Goal: Register for event/course

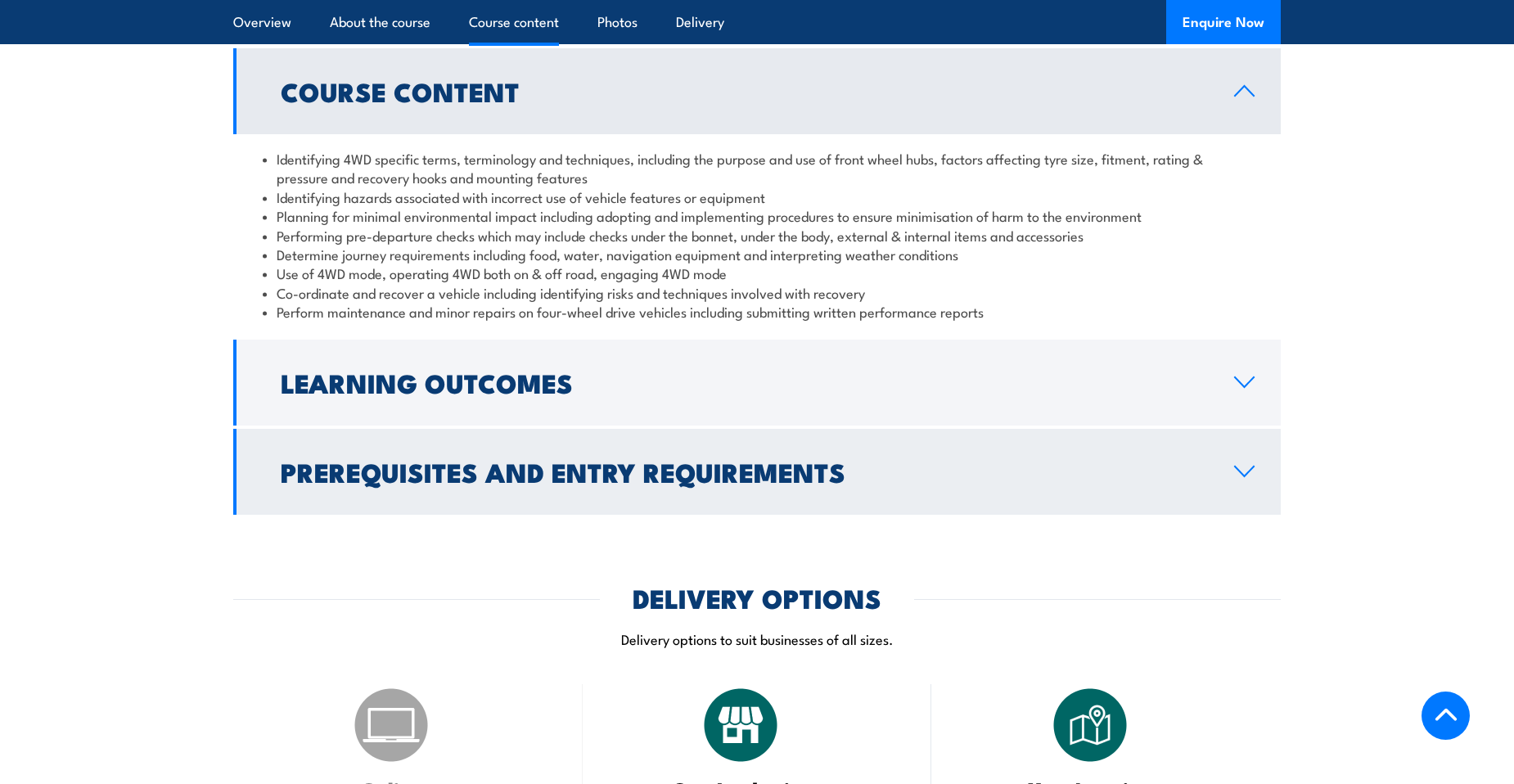
scroll to position [1473, 0]
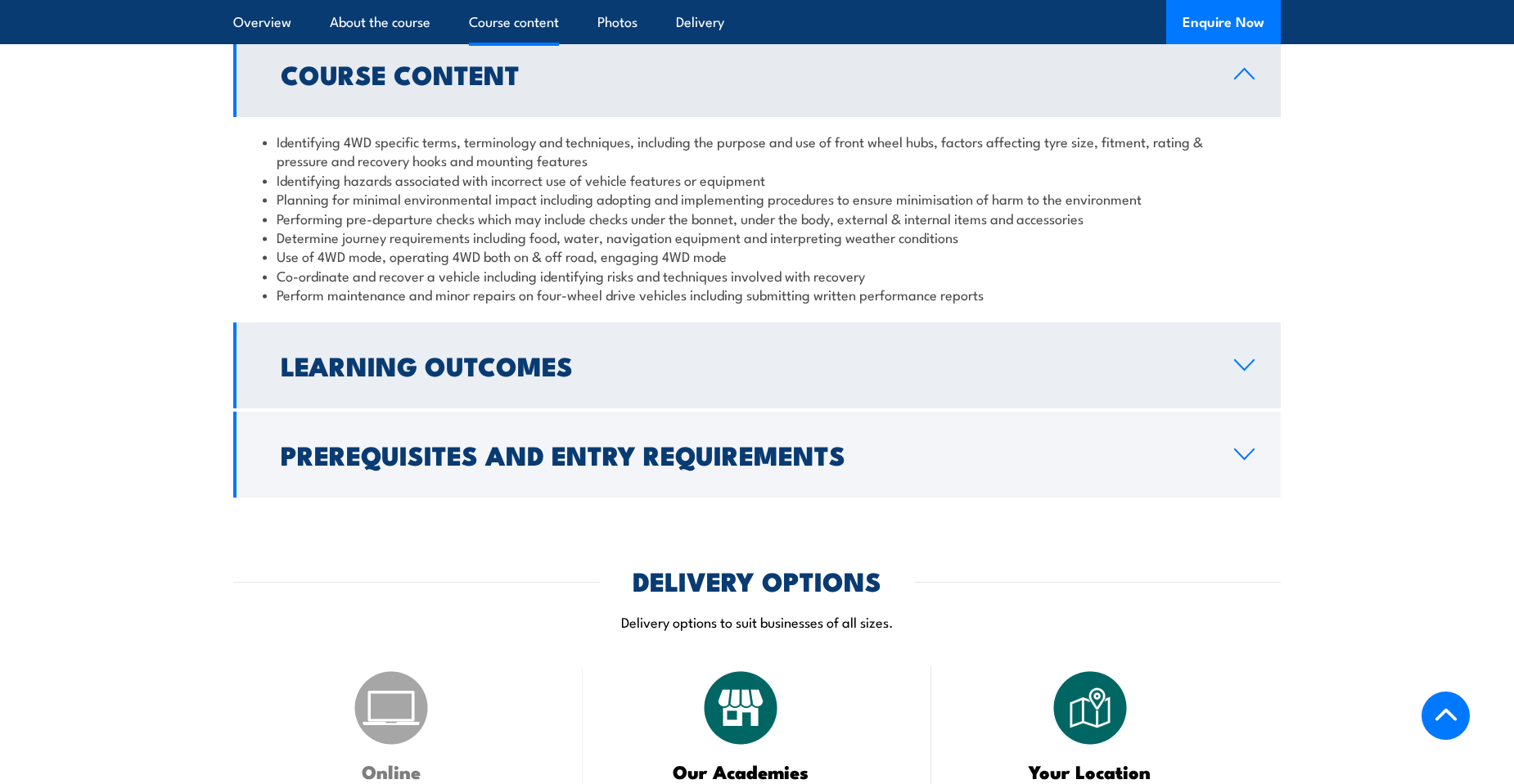
click at [437, 377] on h2 "Learning Outcomes" at bounding box center [744, 365] width 927 height 23
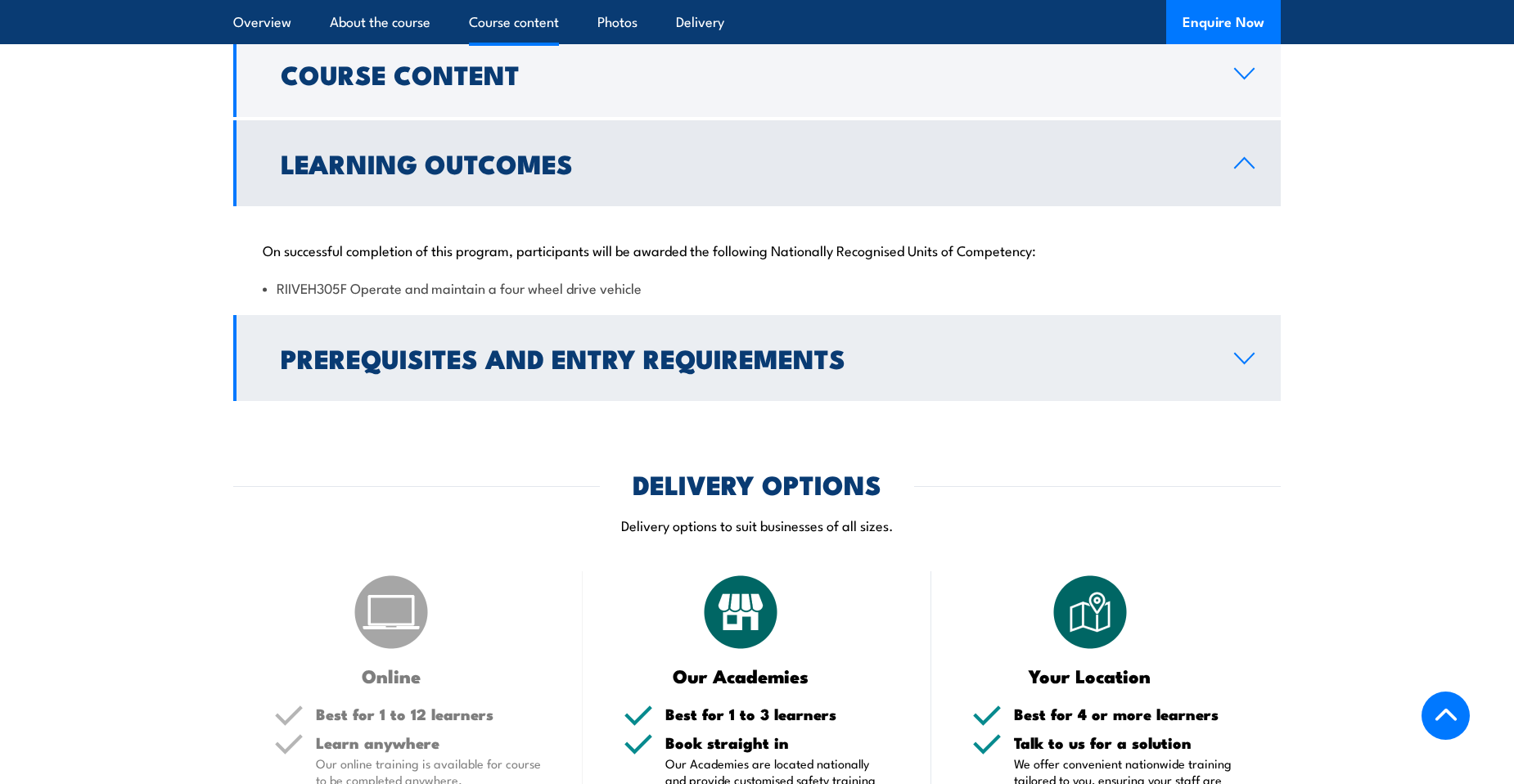
click at [510, 359] on h2 "Prerequisites and Entry Requirements" at bounding box center [744, 357] width 927 height 23
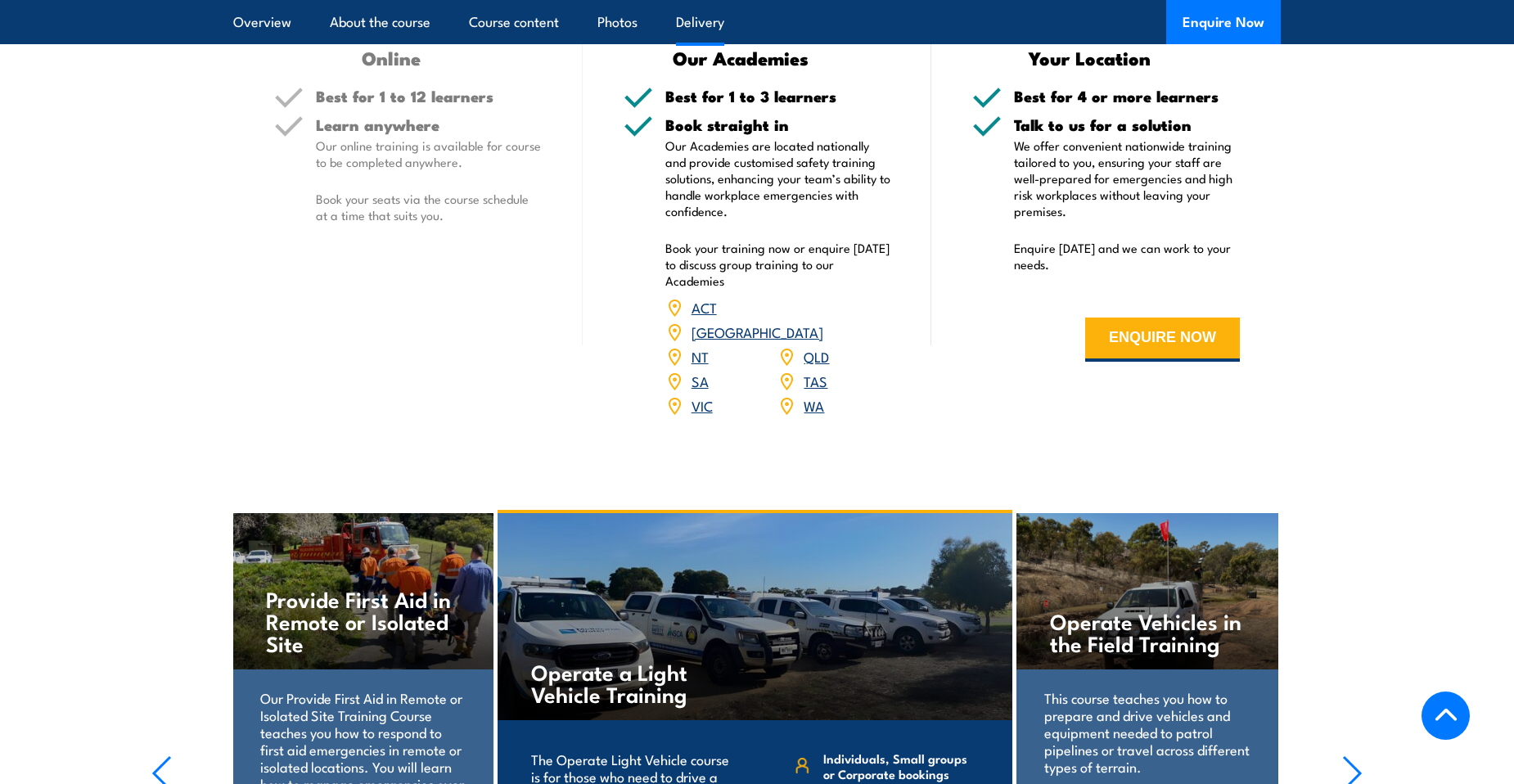
scroll to position [2292, 0]
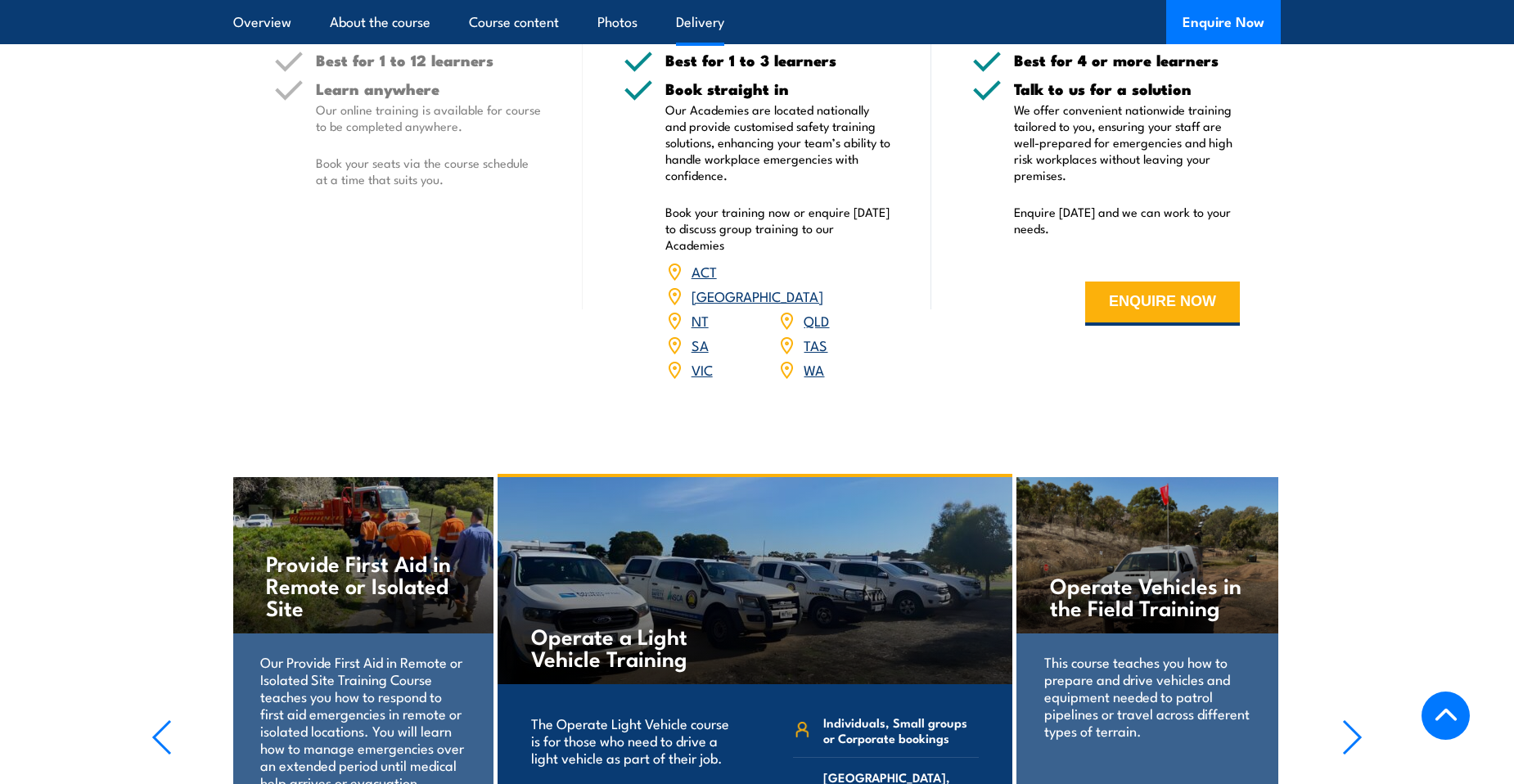
click at [697, 359] on link "VIC" at bounding box center [703, 369] width 21 height 19
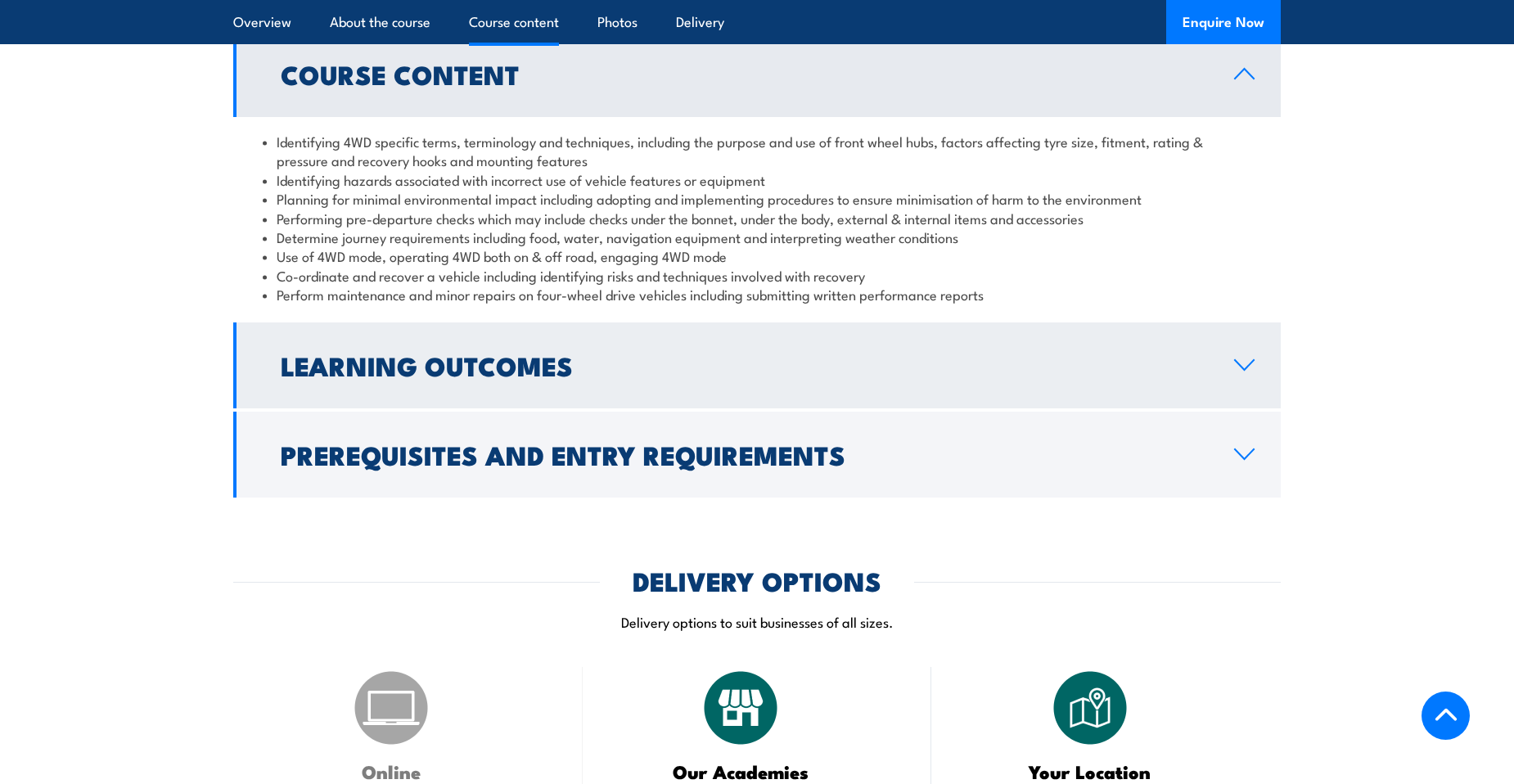
scroll to position [1883, 0]
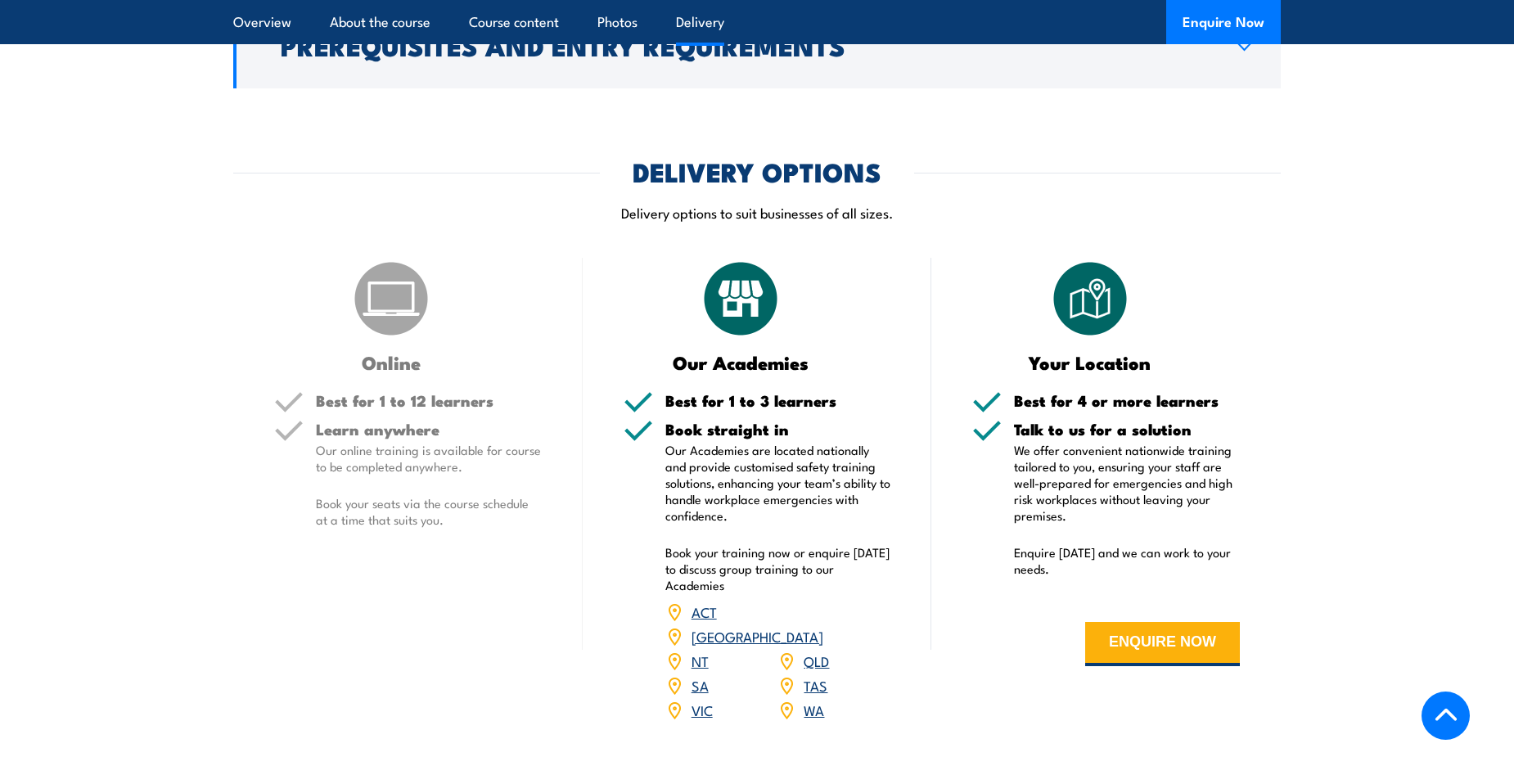
click at [699, 700] on link "VIC" at bounding box center [703, 710] width 21 height 19
click at [704, 700] on link "VIC" at bounding box center [703, 710] width 21 height 19
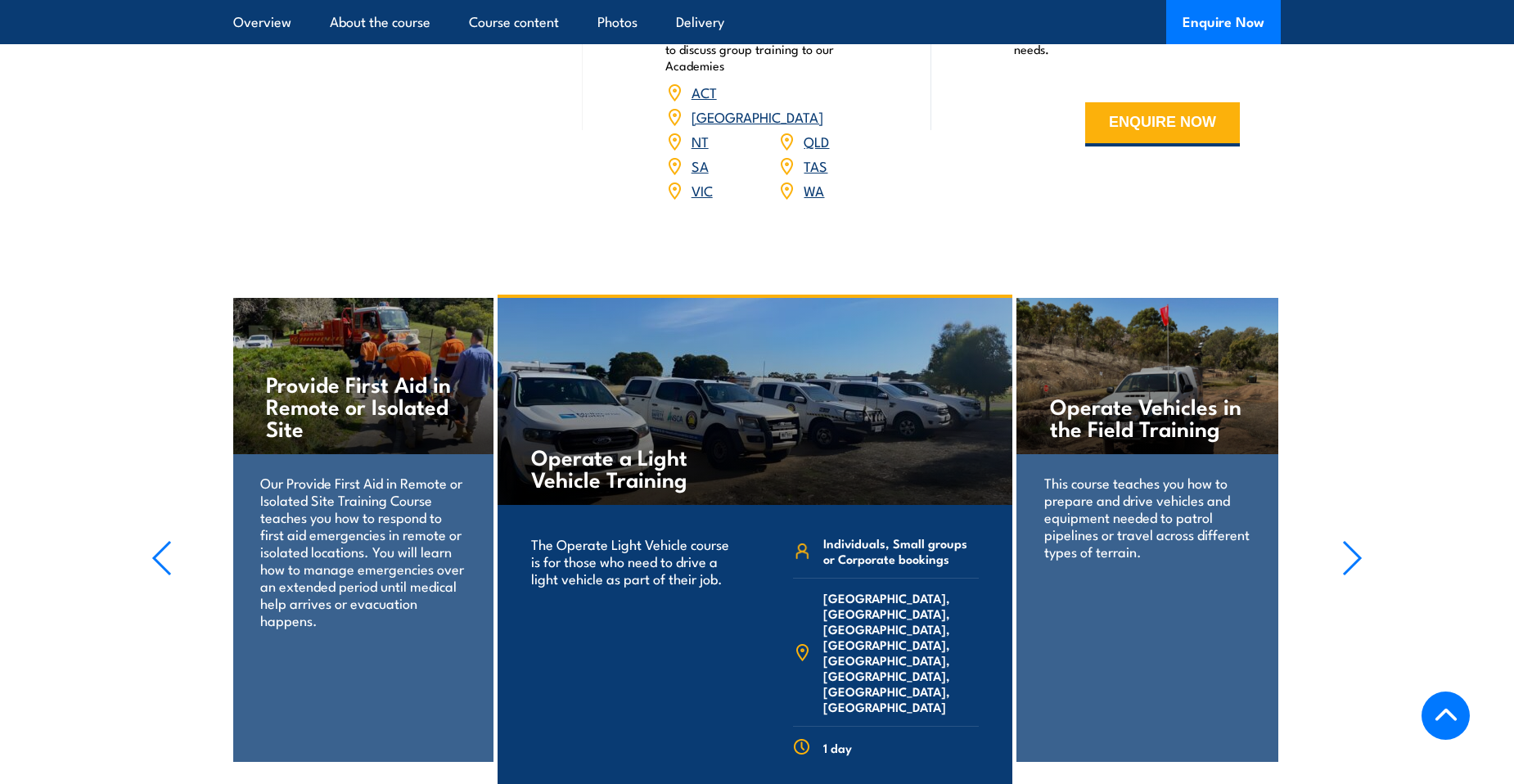
scroll to position [2374, 0]
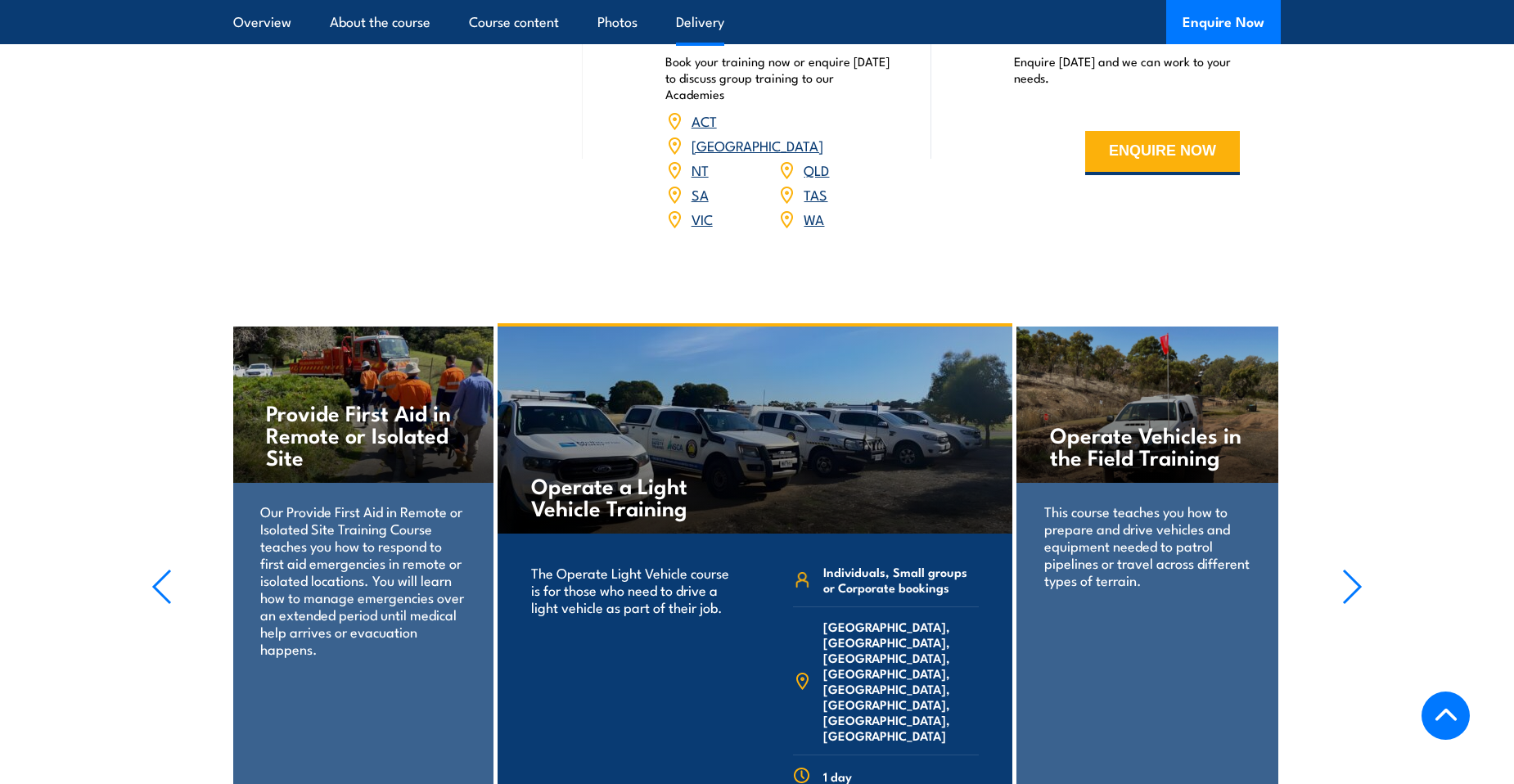
click at [1155, 534] on p "This course teaches you how to prepare and drive vehicles and equipment needed …" at bounding box center [1147, 545] width 205 height 86
click at [1134, 423] on h4 "Operate Vehicles in the Field Training" at bounding box center [1147, 445] width 194 height 44
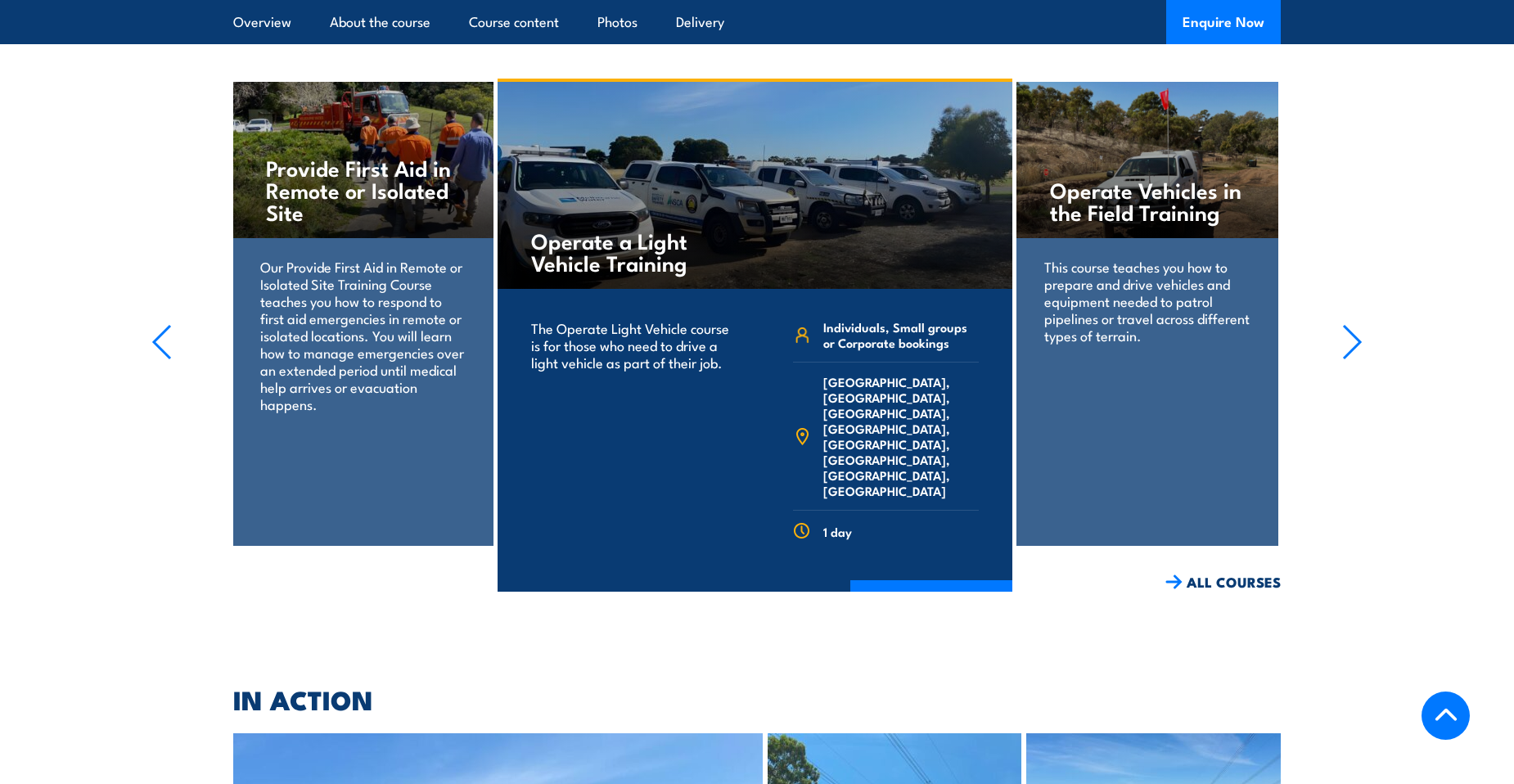
scroll to position [2619, 0]
click at [1194, 573] on link "ALL COURSES" at bounding box center [1223, 581] width 115 height 19
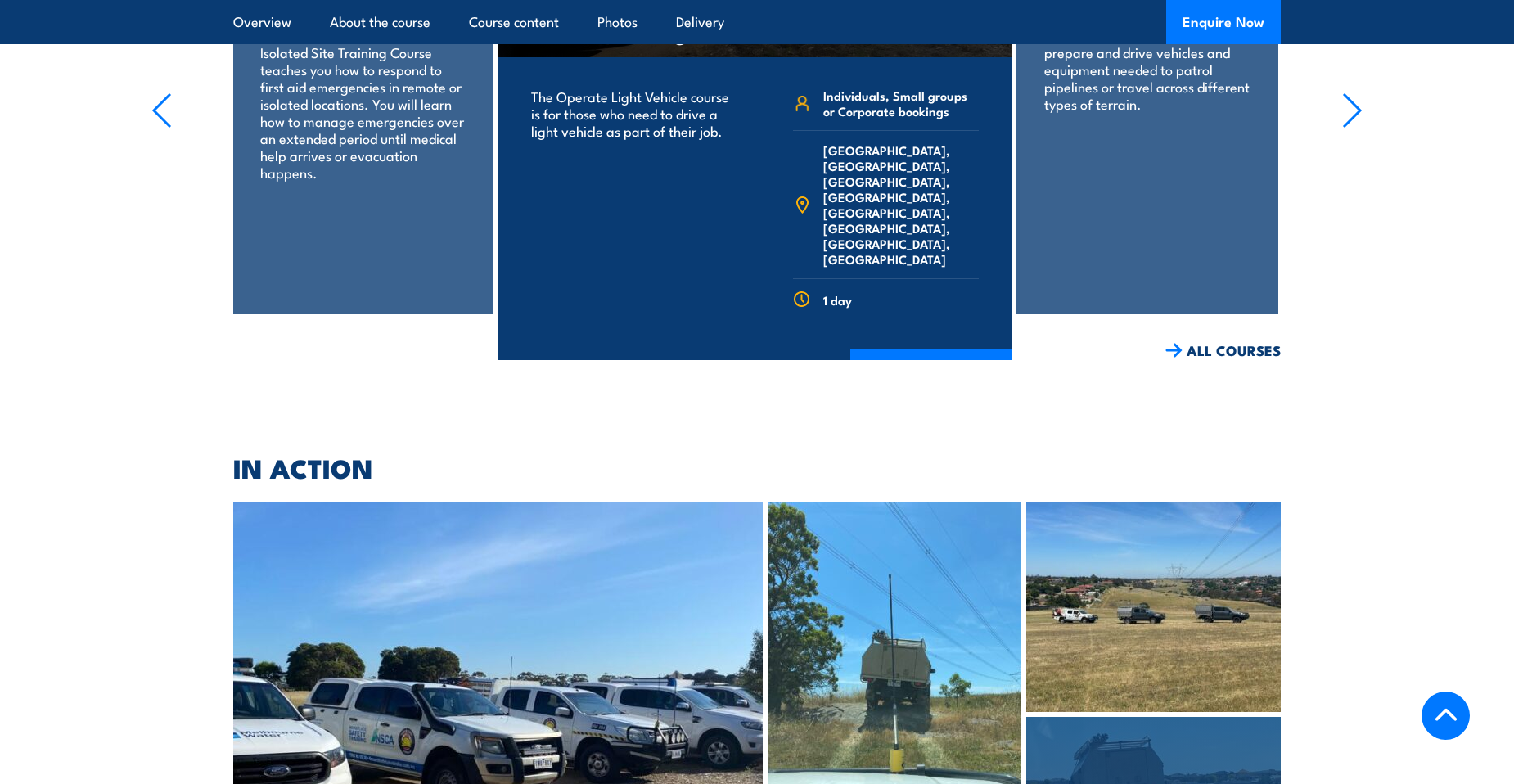
scroll to position [2849, 0]
click at [1111, 170] on div "Operate Vehicles in the Field Training This course teaches you how to prepare a…" at bounding box center [1147, 83] width 261 height 464
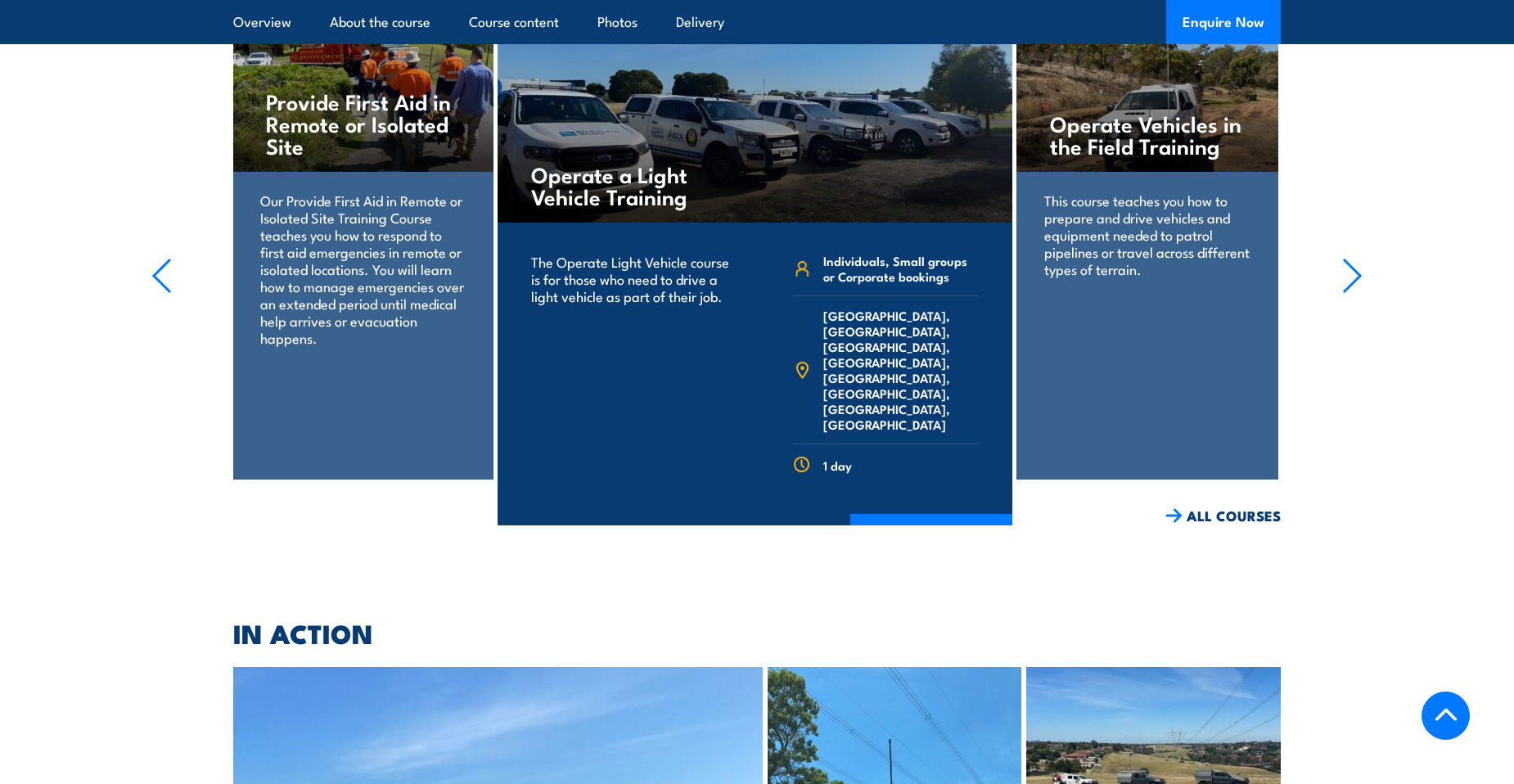
scroll to position [2603, 0]
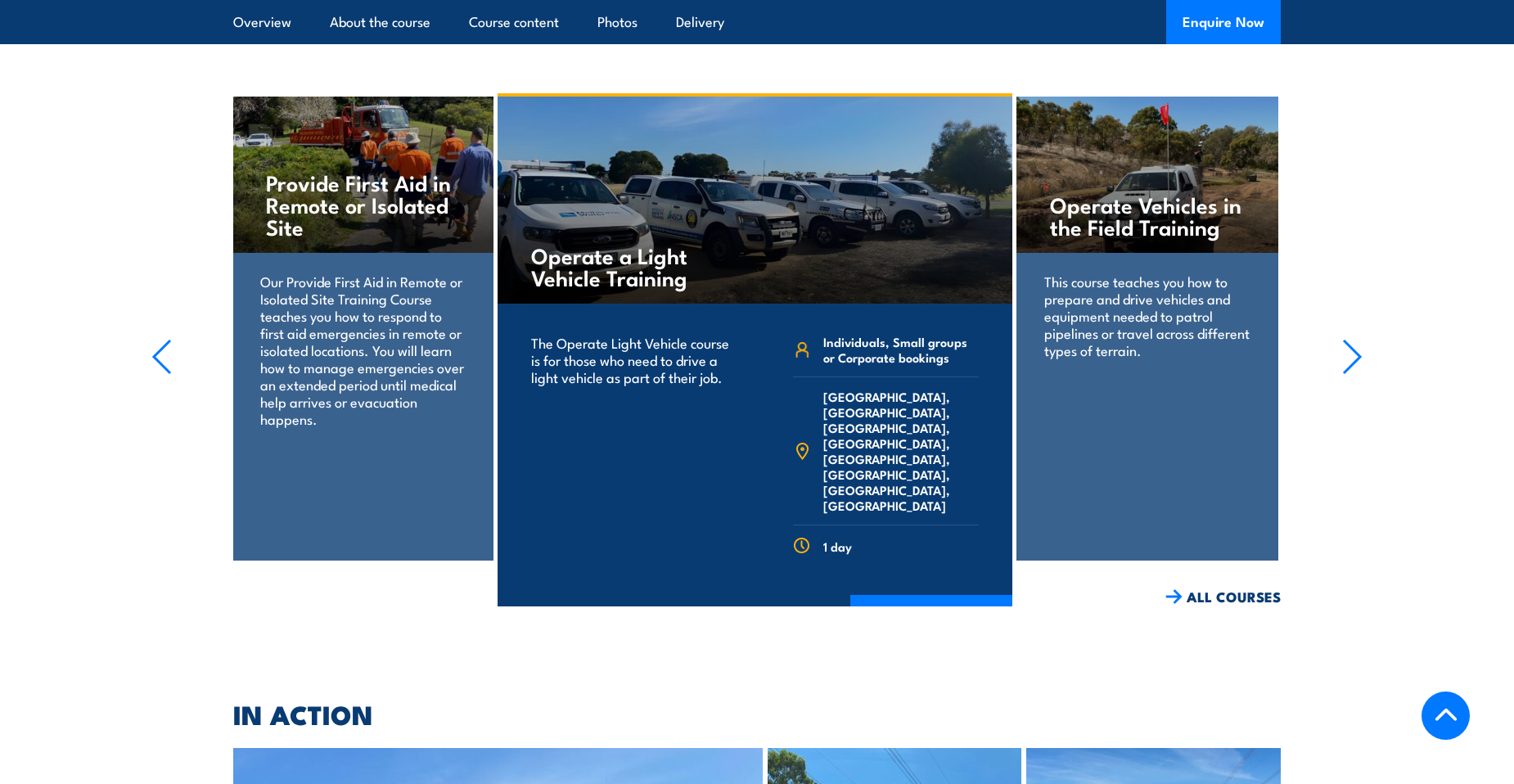
click at [1346, 339] on icon "button" at bounding box center [1352, 357] width 20 height 36
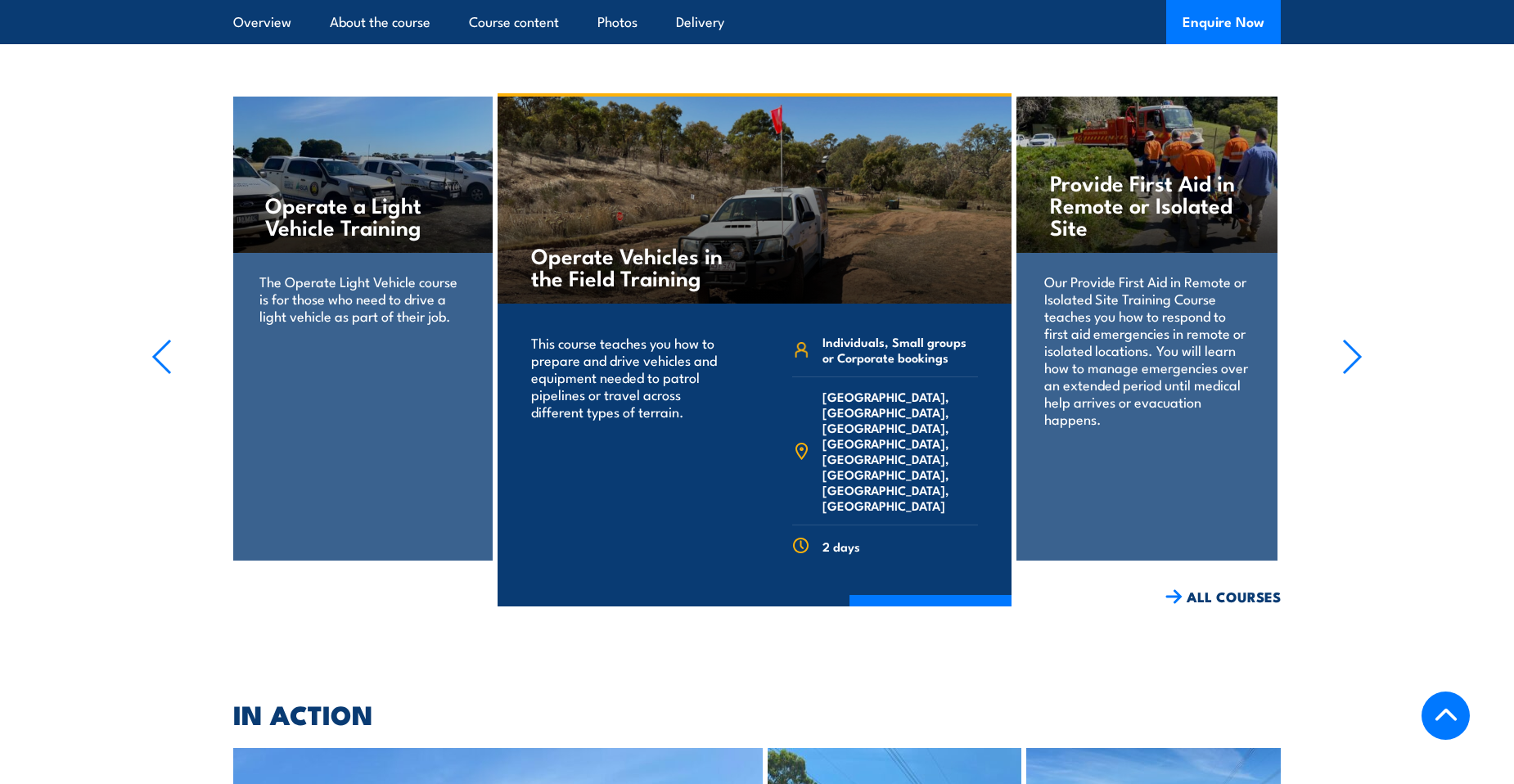
click at [1362, 339] on icon "button" at bounding box center [1352, 357] width 20 height 36
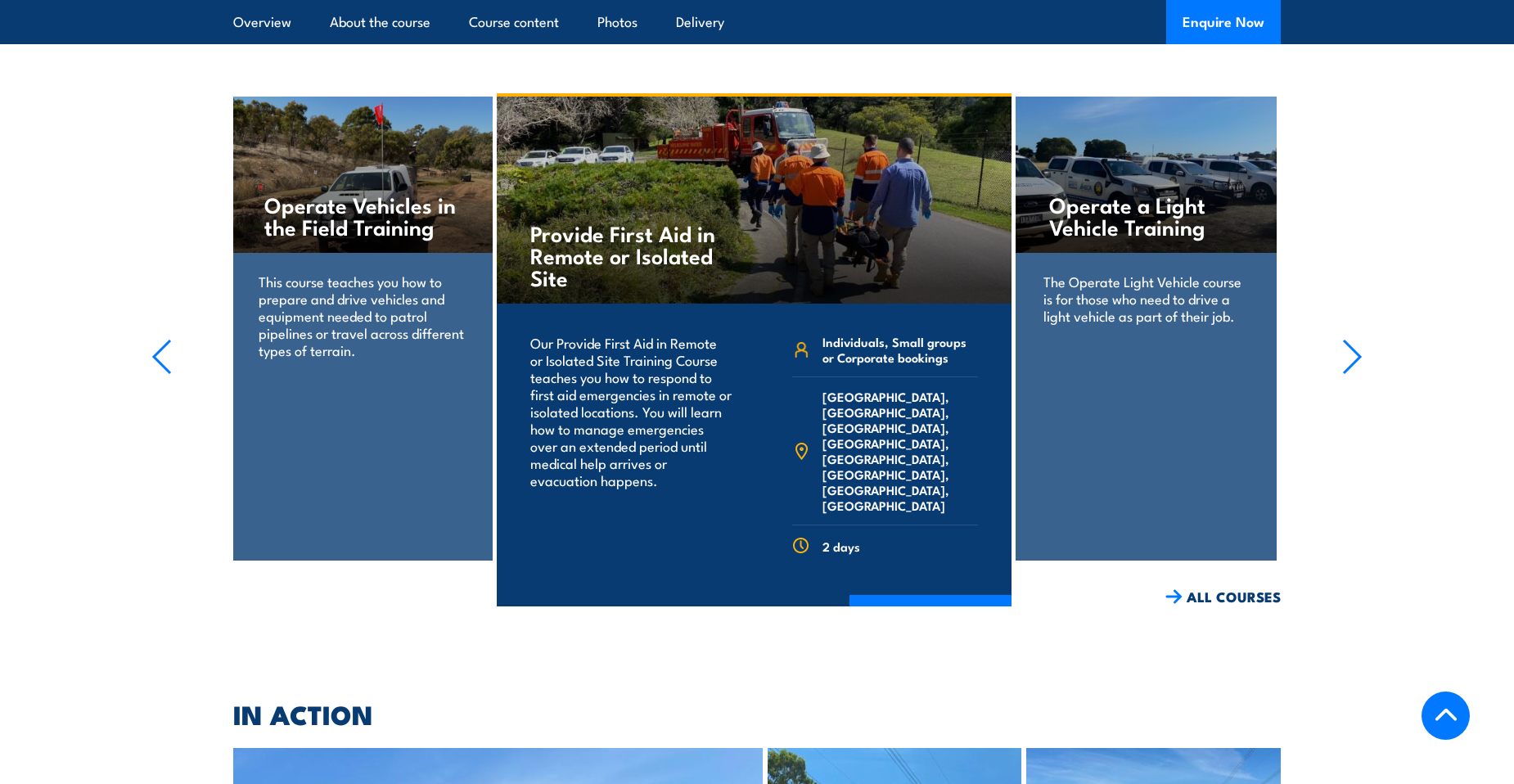
click at [1362, 339] on icon "button" at bounding box center [1352, 357] width 20 height 36
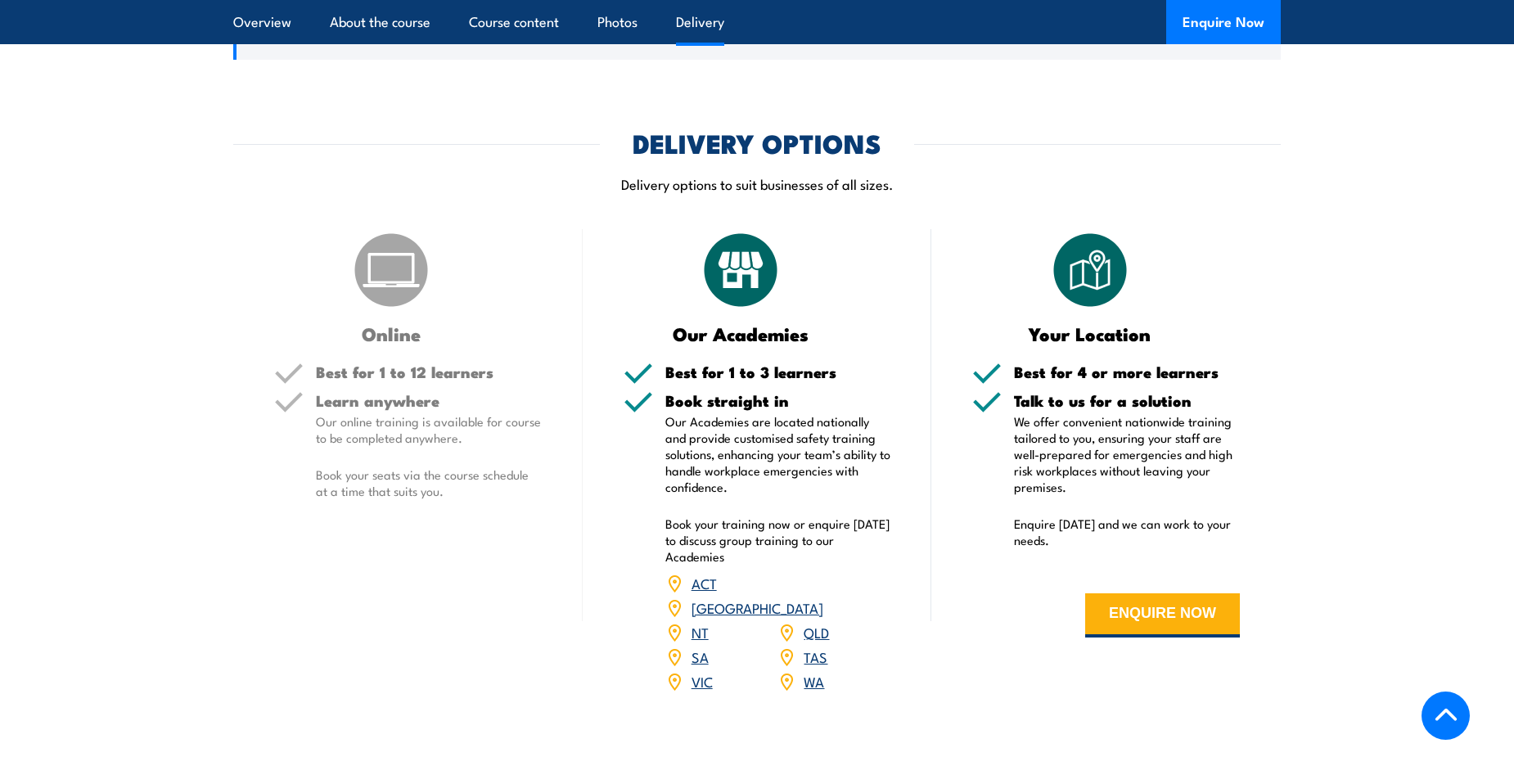
scroll to position [1948, 0]
